Goal: Browse casually

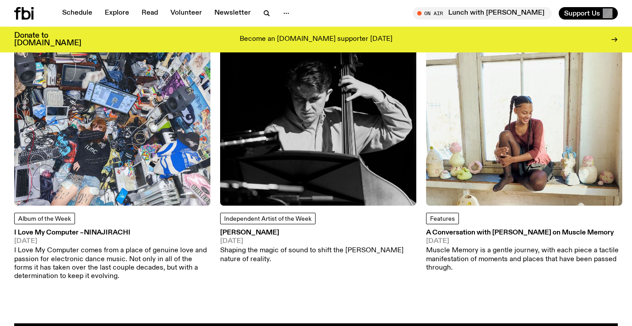
scroll to position [1057, 0]
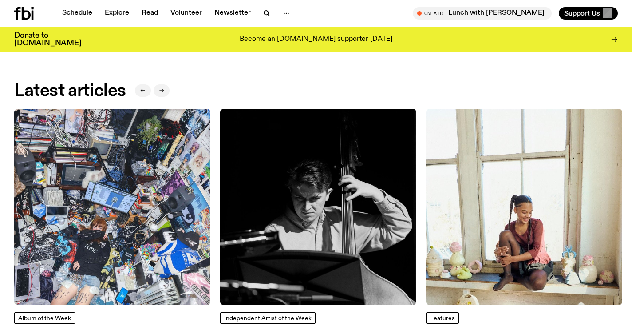
click at [165, 90] on button "button" at bounding box center [162, 90] width 16 height 12
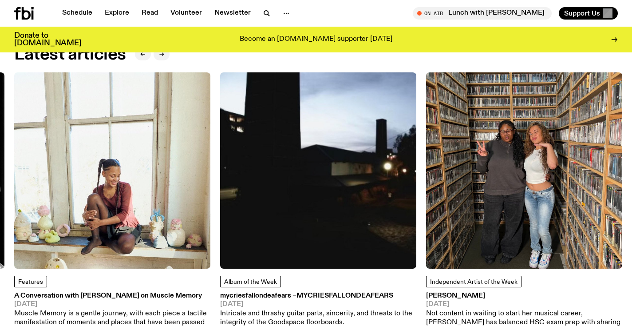
scroll to position [1094, 0]
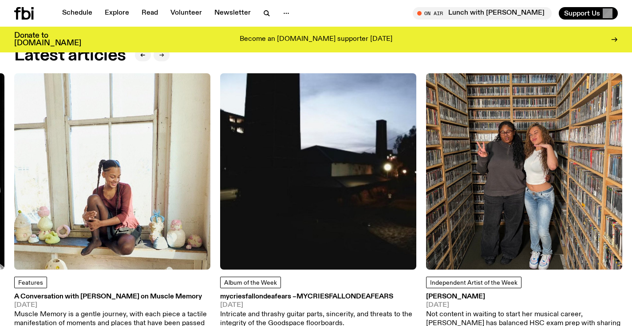
click at [159, 55] on button "button" at bounding box center [162, 55] width 16 height 12
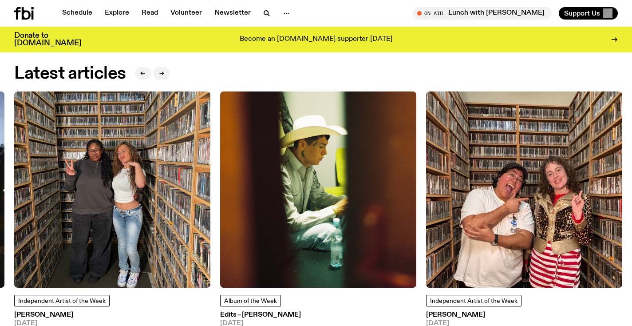
scroll to position [1076, 0]
click at [161, 72] on button "button" at bounding box center [162, 73] width 16 height 12
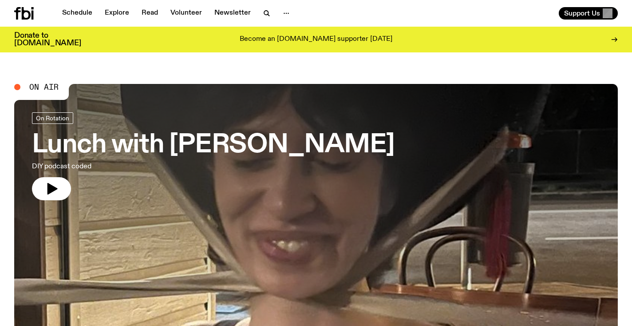
scroll to position [11, 0]
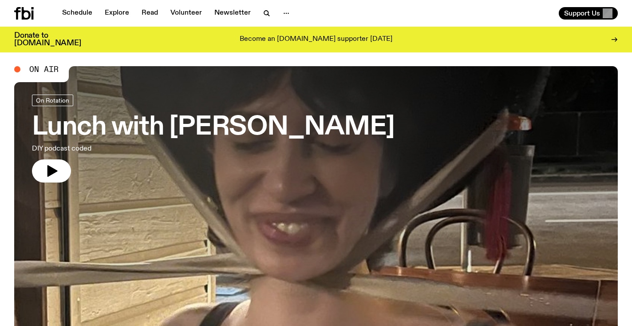
click at [52, 68] on span "On Air" at bounding box center [43, 69] width 29 height 8
click at [144, 10] on link "Read" at bounding box center [149, 13] width 27 height 12
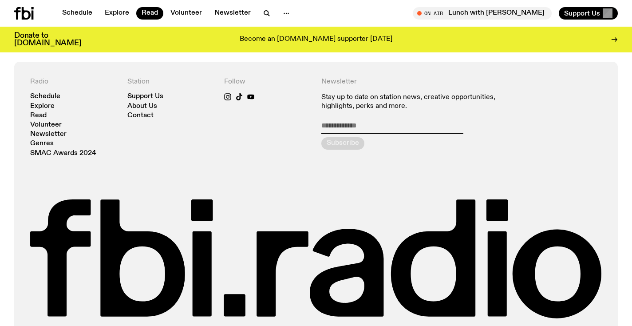
scroll to position [1047, 0]
click at [122, 13] on link "Explore" at bounding box center [116, 13] width 35 height 12
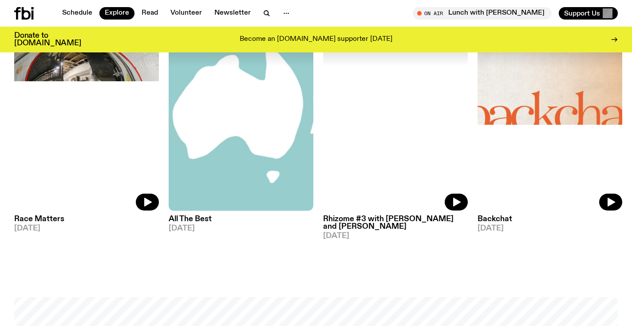
scroll to position [1061, 0]
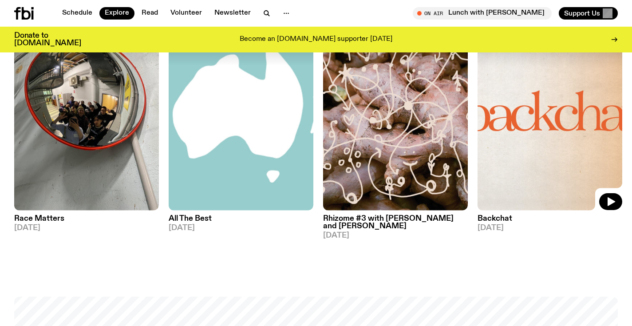
click at [515, 110] on img at bounding box center [550, 113] width 145 height 193
